Goal: Task Accomplishment & Management: Manage account settings

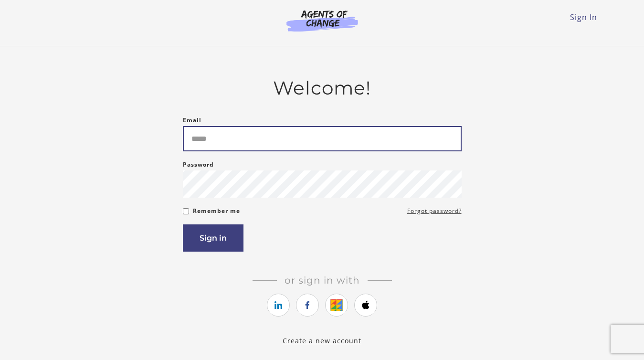
click at [255, 146] on input "Email" at bounding box center [322, 138] width 279 height 25
type input "**********"
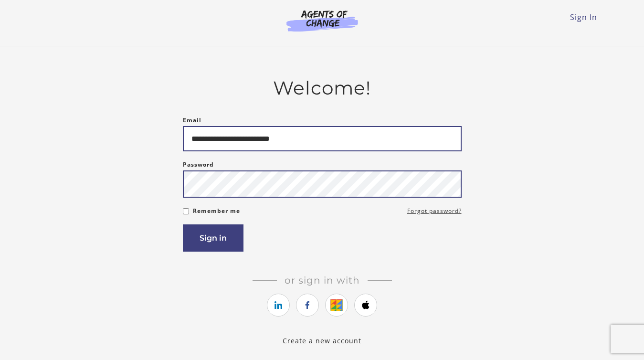
click at [183, 224] on button "Sign in" at bounding box center [213, 237] width 61 height 27
